Goal: Transaction & Acquisition: Download file/media

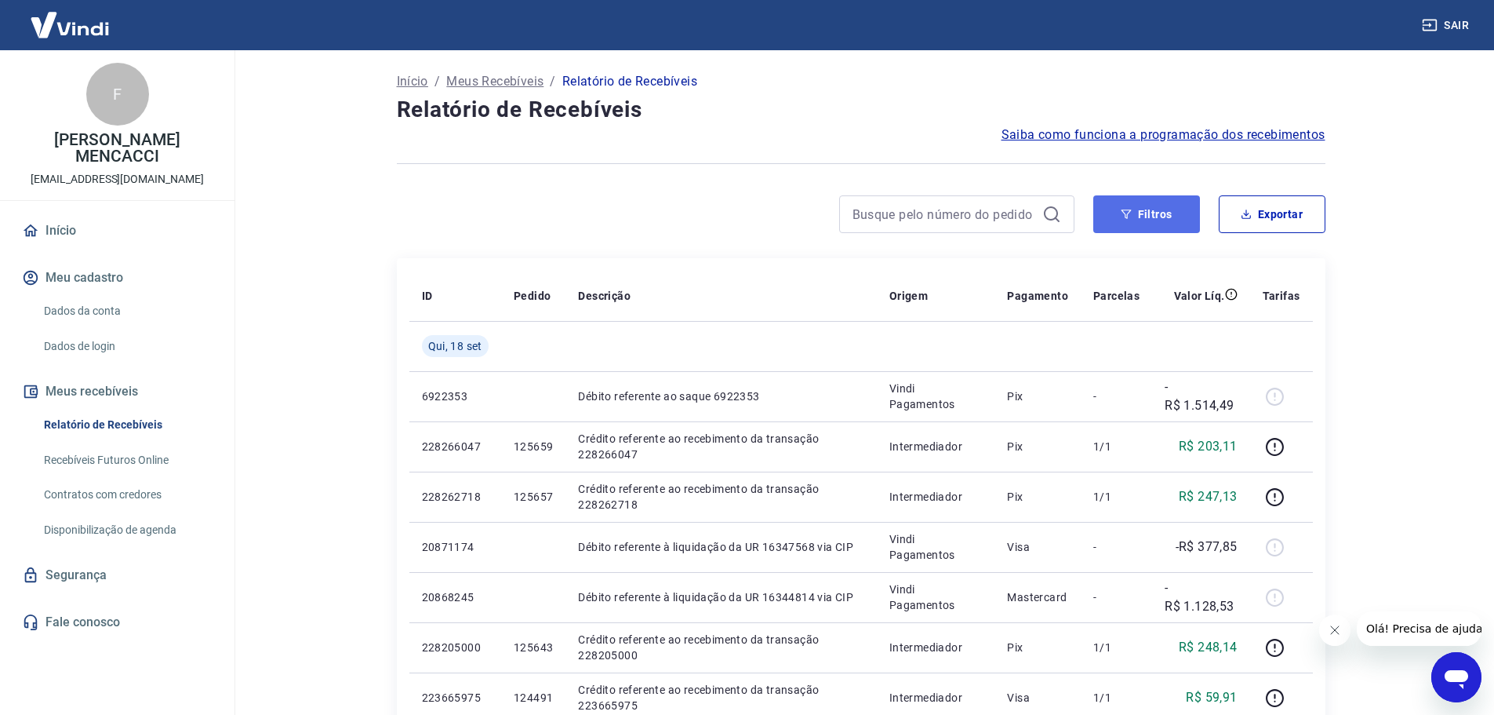
click at [1148, 213] on button "Filtros" at bounding box center [1146, 214] width 107 height 38
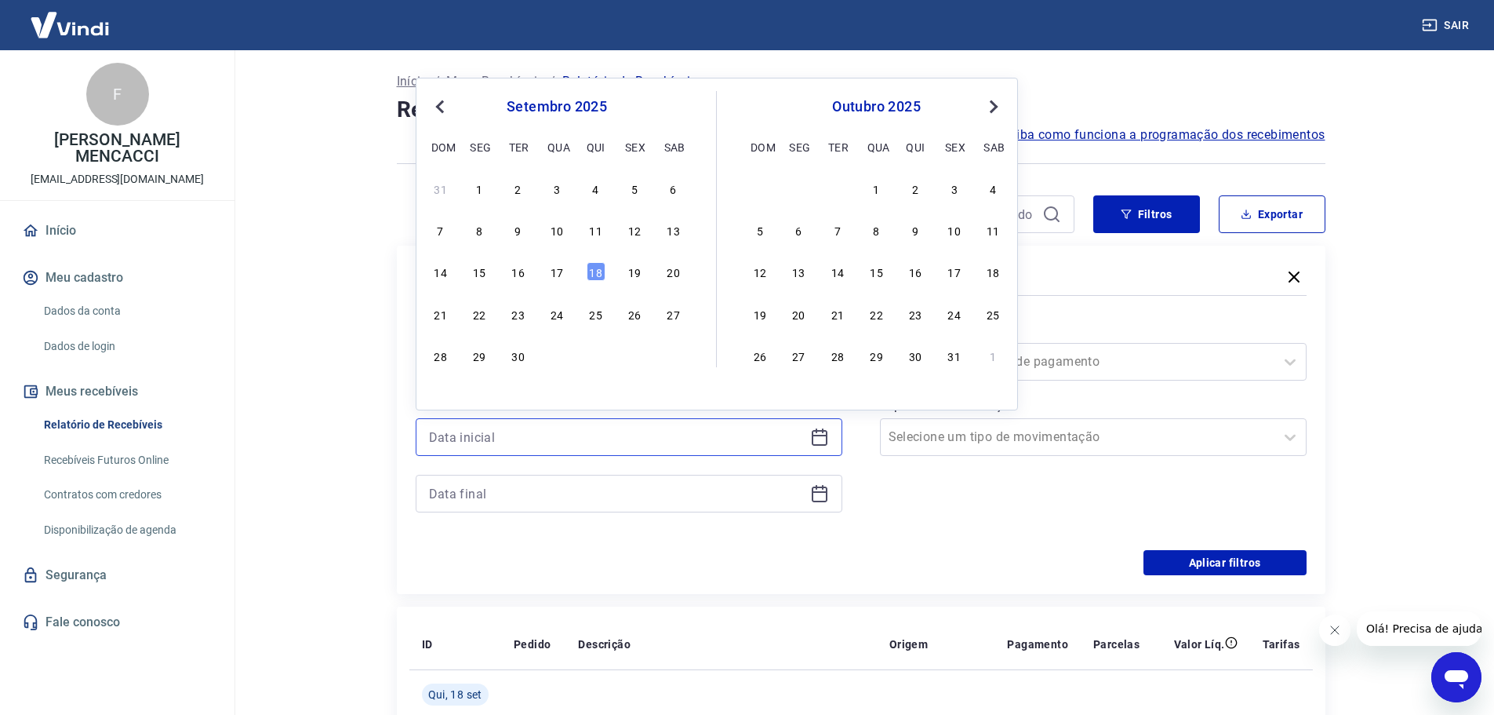
click at [479, 443] on input at bounding box center [616, 437] width 375 height 24
click at [511, 268] on div "16" at bounding box center [518, 271] width 19 height 19
type input "[DATE]"
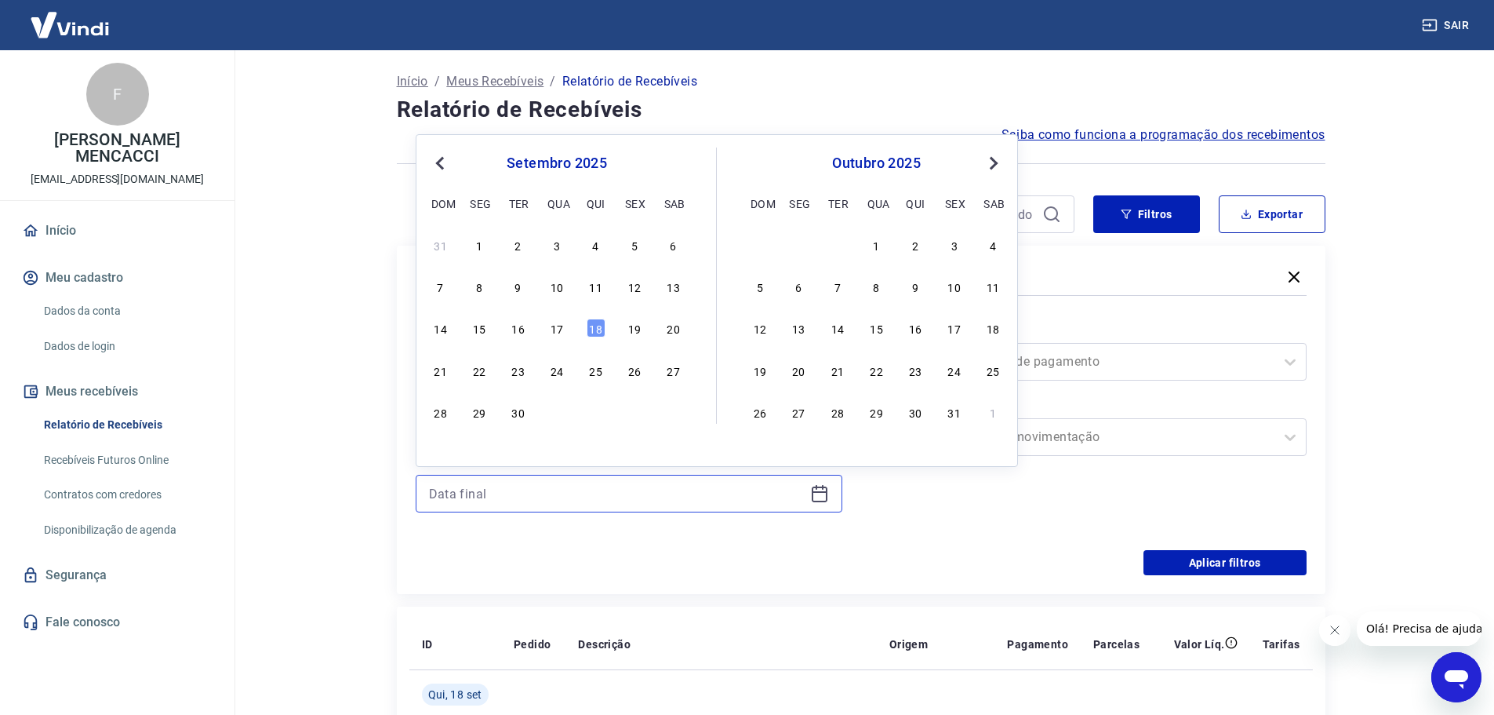
click at [468, 493] on input at bounding box center [616, 494] width 375 height 24
click at [517, 334] on div "16" at bounding box center [518, 327] width 19 height 19
type input "[DATE]"
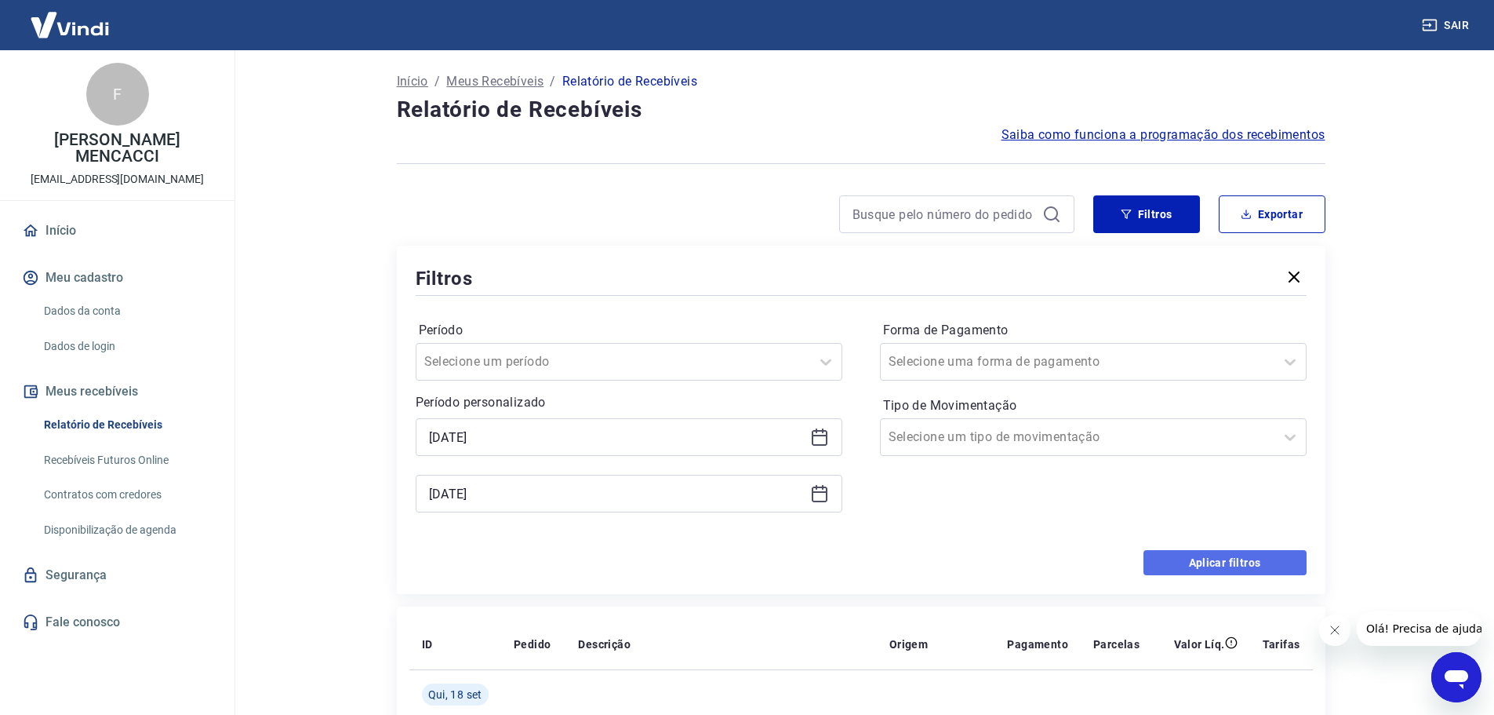
click at [1210, 564] on button "Aplicar filtros" at bounding box center [1225, 562] width 163 height 25
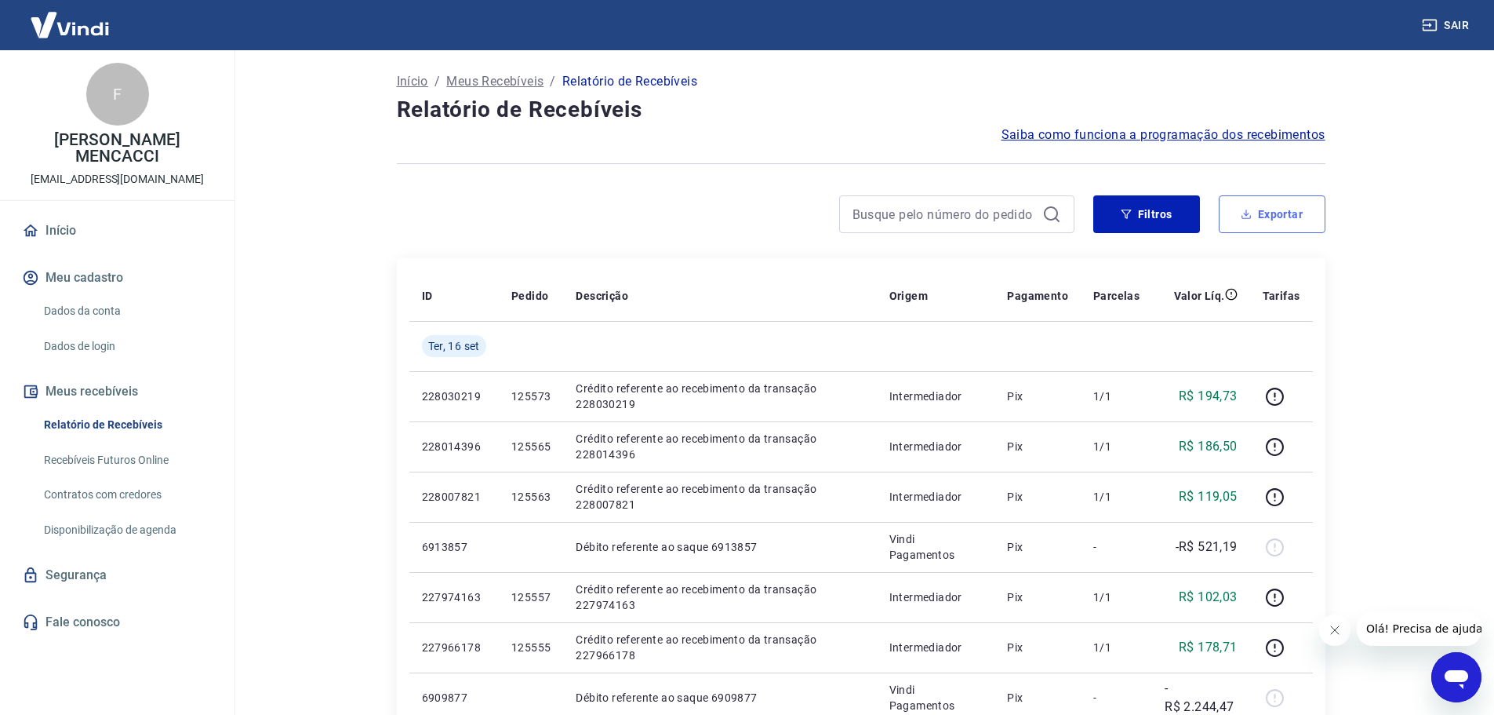
click at [1258, 215] on button "Exportar" at bounding box center [1272, 214] width 107 height 38
type input "[DATE]"
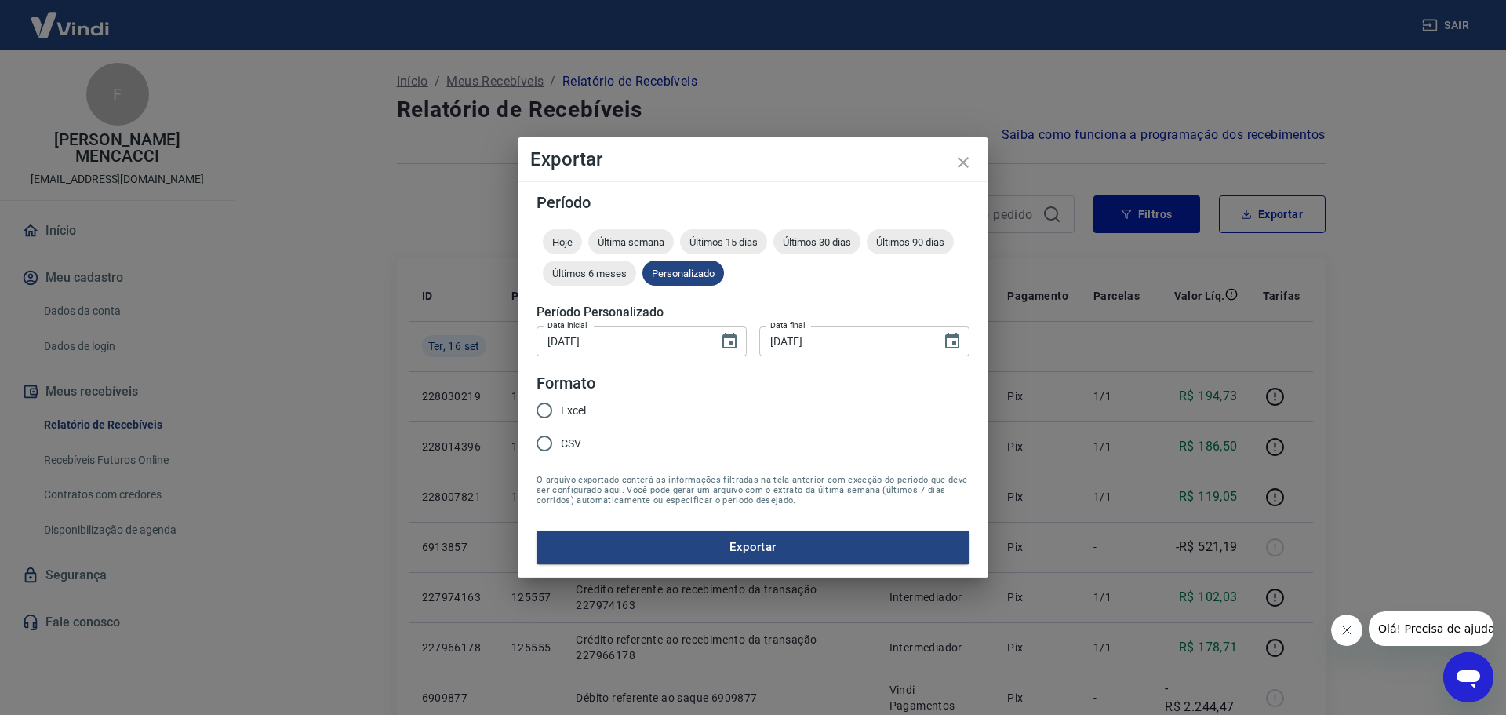
click at [544, 409] on input "Excel" at bounding box center [544, 410] width 33 height 33
radio input "true"
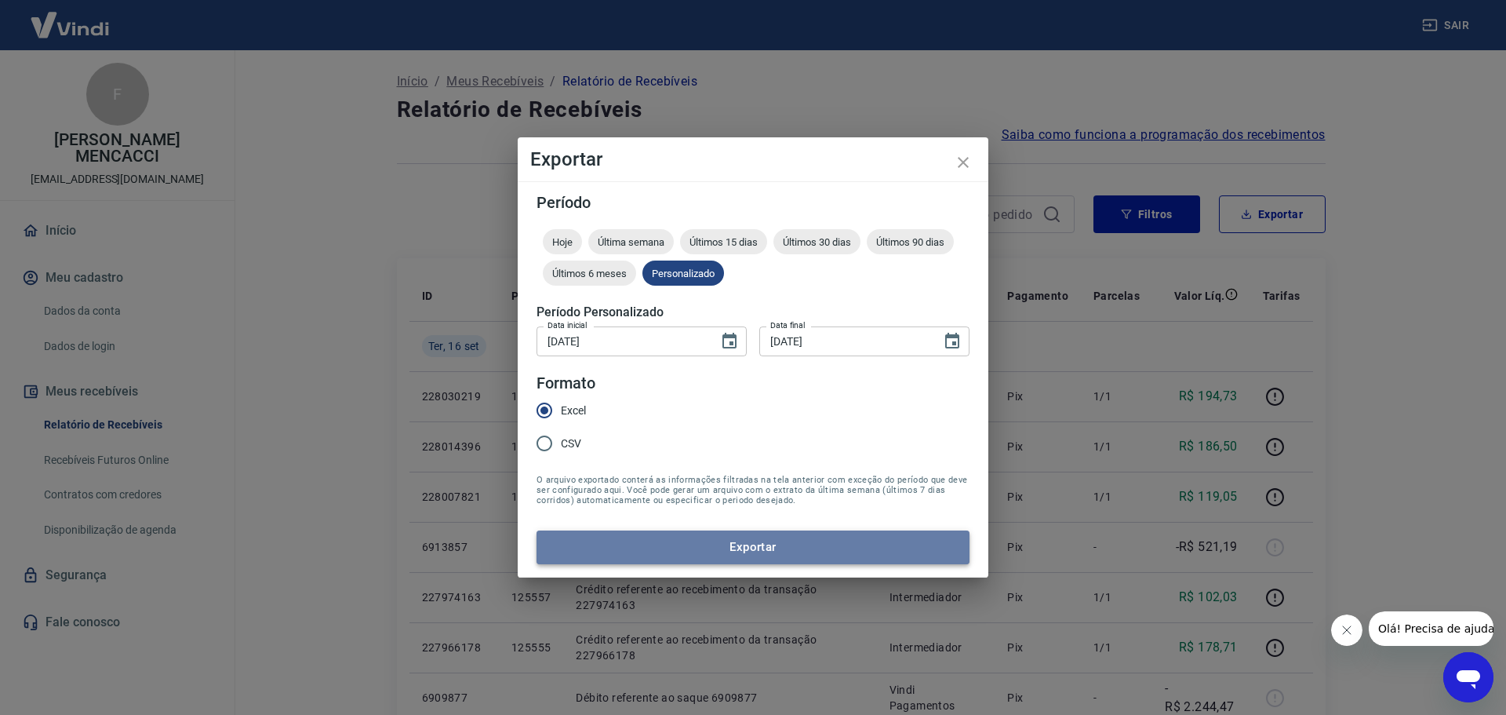
click at [798, 539] on button "Exportar" at bounding box center [753, 546] width 433 height 33
